Goal: Task Accomplishment & Management: Use online tool/utility

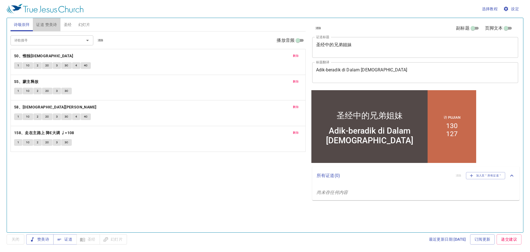
click at [45, 23] on span "证道 赞美诗" at bounding box center [46, 24] width 21 height 7
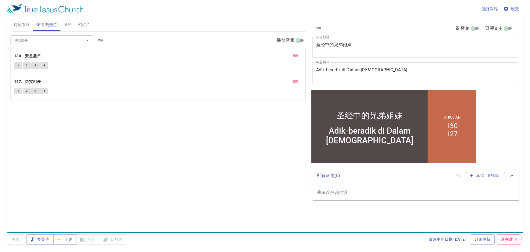
click at [27, 23] on span "诗颂崇拜" at bounding box center [22, 24] width 16 height 7
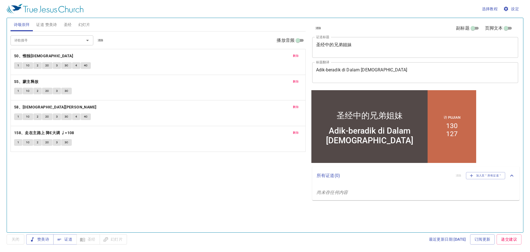
click at [18, 64] on span "1" at bounding box center [18, 65] width 2 height 5
click at [25, 65] on button "1C" at bounding box center [28, 65] width 10 height 7
click at [38, 67] on span "2" at bounding box center [38, 65] width 2 height 5
click at [46, 65] on span "2C" at bounding box center [47, 65] width 4 height 5
click at [53, 65] on button "3" at bounding box center [57, 65] width 8 height 7
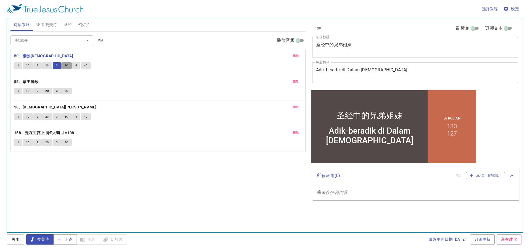
click at [66, 66] on span "3C" at bounding box center [67, 65] width 4 height 5
click at [72, 66] on div "1 1C 2 2C 3 3C 4 4C" at bounding box center [158, 66] width 288 height 8
click at [78, 66] on button "4" at bounding box center [76, 65] width 8 height 7
click at [82, 66] on button "4C" at bounding box center [86, 65] width 10 height 7
click at [20, 63] on button "1" at bounding box center [18, 65] width 8 height 7
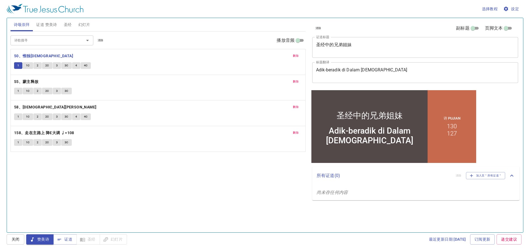
click at [50, 25] on span "证道 赞美诗" at bounding box center [46, 24] width 21 height 7
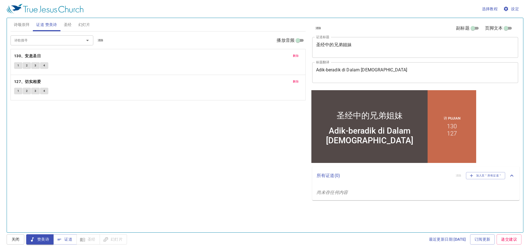
click at [67, 25] on span "圣经" at bounding box center [68, 24] width 8 height 7
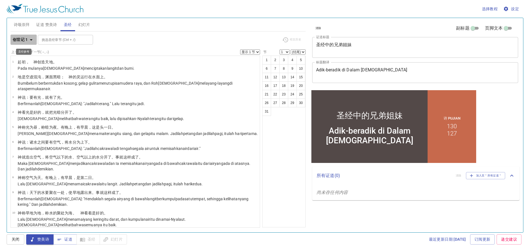
click at [24, 40] on b "创世记 1" at bounding box center [20, 39] width 15 height 7
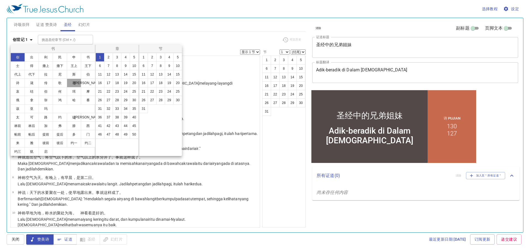
click at [79, 82] on button "赛" at bounding box center [74, 82] width 14 height 9
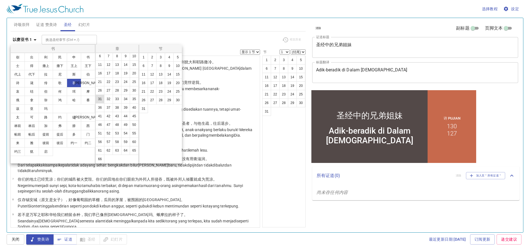
scroll to position [35, 0]
click at [130, 133] on button "55" at bounding box center [134, 133] width 9 height 9
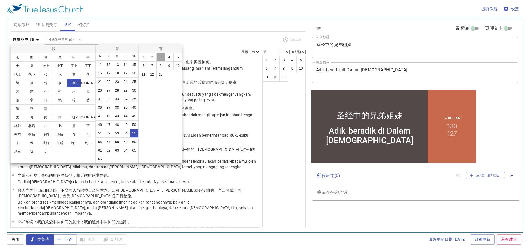
click at [159, 57] on button "3" at bounding box center [160, 57] width 9 height 9
select select "3"
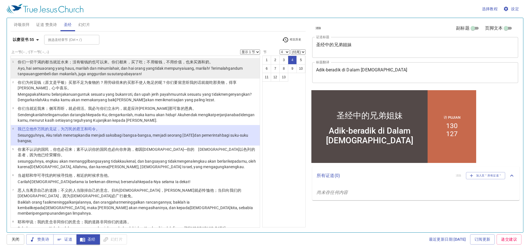
select select "3"
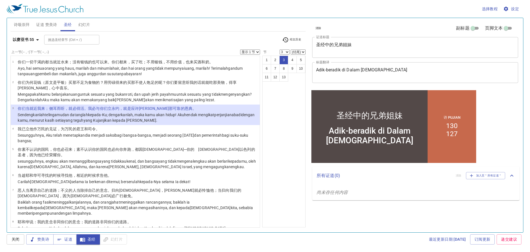
click at [298, 51] on select "(结尾) 4 5 6 7 8 9 10 11 12 13" at bounding box center [298, 51] width 15 height 5
select select "6"
click at [291, 49] on select "(结尾) 4 5 6 7 8 9 10 11 12 13" at bounding box center [298, 51] width 15 height 5
click at [252, 51] on select "显示 1 节 显示 2 节 显示 3 节 显示 4 节 显示 5 节" at bounding box center [250, 51] width 20 height 5
select select "2"
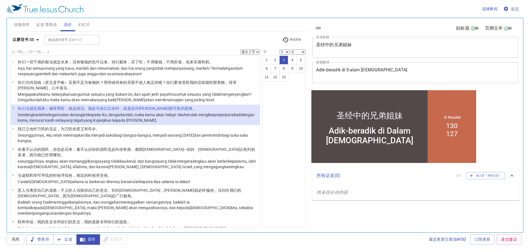
click at [240, 49] on select "显示 1 节 显示 2 节 显示 3 节 显示 4 节 显示 5 节" at bounding box center [250, 51] width 20 height 5
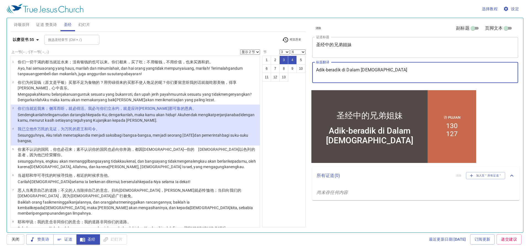
drag, startPoint x: 383, startPoint y: 68, endPoint x: 312, endPoint y: 73, distance: 71.7
click at [312, 73] on div "清除 副标题 页脚文本 证道标题 圣经中的兄弟姐妹 x 证道标题 标题翻译 Adik-beradik di Dalam Alkitab x 标题翻译 副标题 …" at bounding box center [415, 53] width 210 height 71
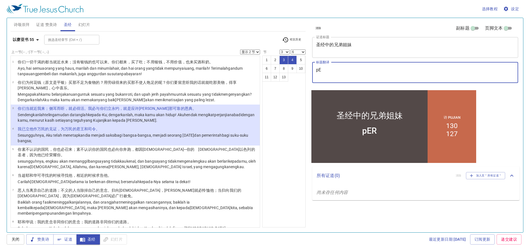
type textarea "p"
type textarea "PErj"
